Goal: Task Accomplishment & Management: Use online tool/utility

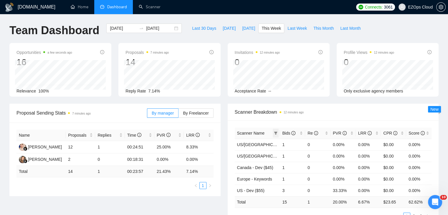
click at [275, 131] on icon "filter" at bounding box center [276, 133] width 4 height 4
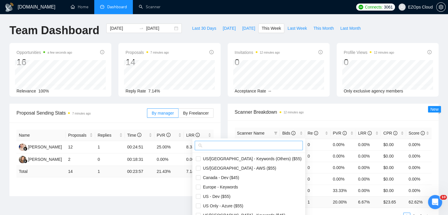
click at [234, 145] on input "text" at bounding box center [251, 145] width 96 height 6
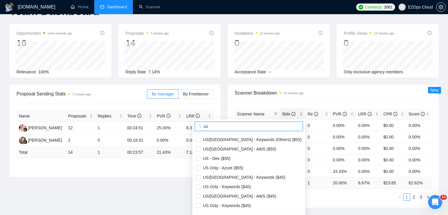
scroll to position [29, 0]
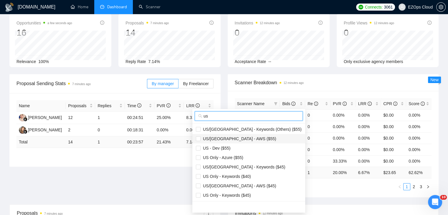
type input "us"
click at [242, 139] on span "US/[GEOGRAPHIC_DATA] - AWS ($55)" at bounding box center [238, 138] width 76 height 5
checkbox input "true"
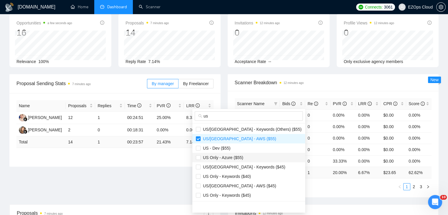
click at [244, 159] on span "US Only - Azure ($55)" at bounding box center [249, 157] width 106 height 6
checkbox input "true"
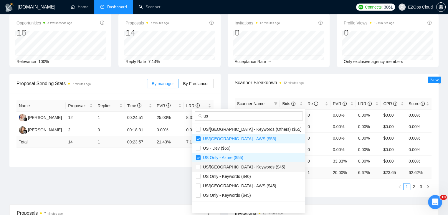
click at [246, 165] on span "US/[GEOGRAPHIC_DATA] - Keywords ($45)" at bounding box center [242, 167] width 85 height 5
checkbox input "true"
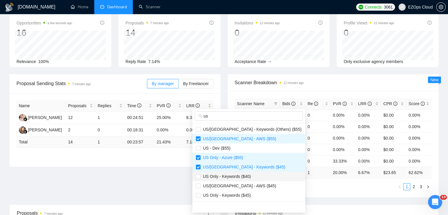
click at [248, 175] on span "US Only - Keywords ($40)" at bounding box center [225, 176] width 50 height 5
checkbox input "true"
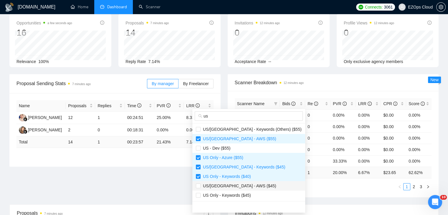
click at [245, 185] on span "US/[GEOGRAPHIC_DATA] - AWS ($45)" at bounding box center [238, 185] width 76 height 5
checkbox input "true"
click at [245, 196] on span "US Only - Keywords ($45)" at bounding box center [225, 195] width 50 height 5
checkbox input "true"
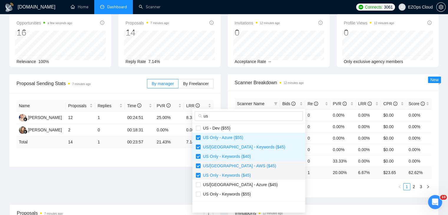
scroll to position [28, 0]
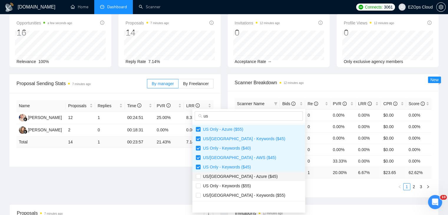
click at [237, 177] on span "US/[GEOGRAPHIC_DATA] - Azure ($45)" at bounding box center [238, 176] width 77 height 5
checkbox input "true"
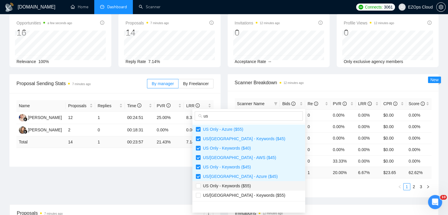
click at [241, 188] on span "US Only - Keywords ($55)" at bounding box center [225, 185] width 50 height 5
checkbox input "true"
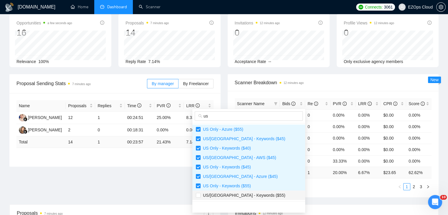
click at [244, 198] on li "US/[GEOGRAPHIC_DATA] - Keywords ($55)" at bounding box center [248, 194] width 113 height 9
checkbox input "true"
click at [296, 192] on div "Scanner Name Bids Re PVR LRR CPR Score [GEOGRAPHIC_DATA]/[GEOGRAPHIC_DATA] - Ke…" at bounding box center [333, 144] width 211 height 106
